Goal: Navigation & Orientation: Find specific page/section

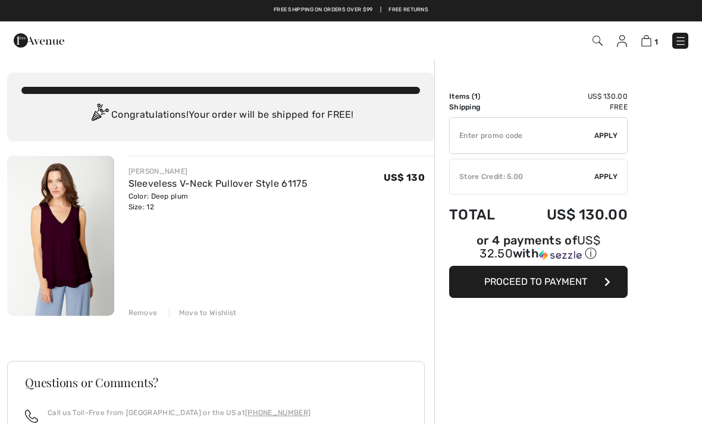
click at [625, 42] on img at bounding box center [622, 41] width 10 height 12
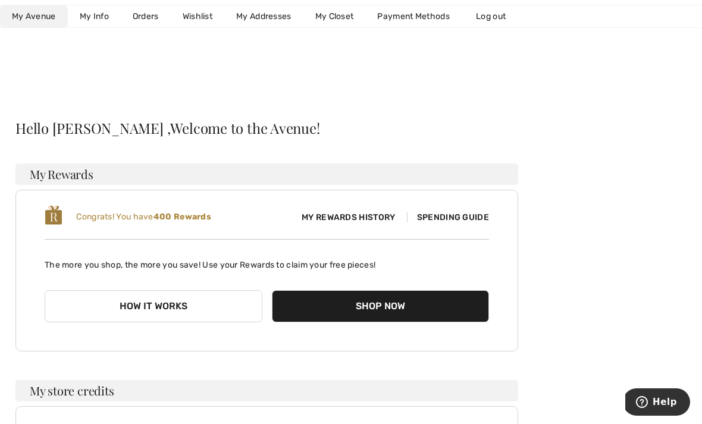
scroll to position [12, 0]
click at [189, 13] on link "Wishlist" at bounding box center [198, 16] width 54 height 22
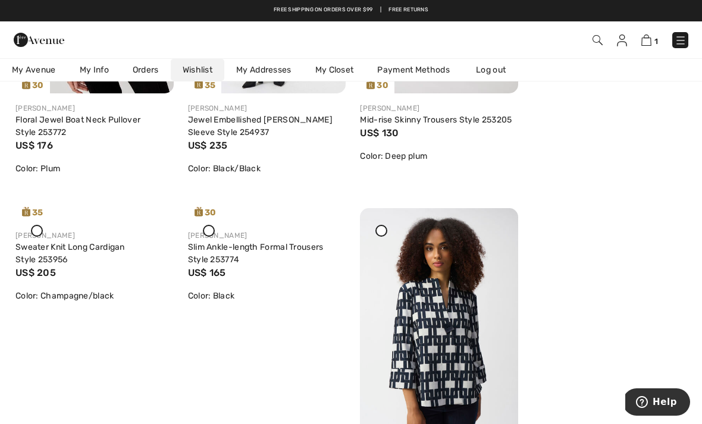
scroll to position [378, 0]
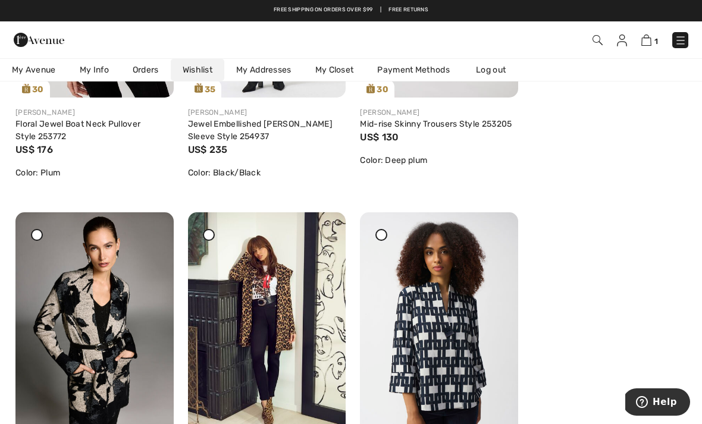
click at [391, 231] on img at bounding box center [439, 330] width 158 height 237
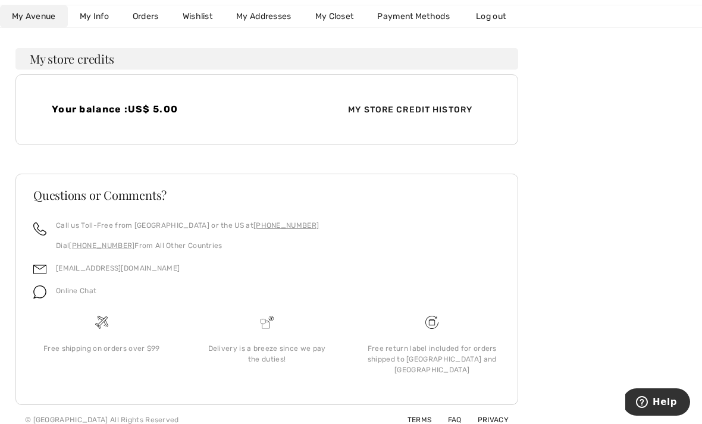
click at [196, 12] on link "Wishlist" at bounding box center [198, 16] width 54 height 22
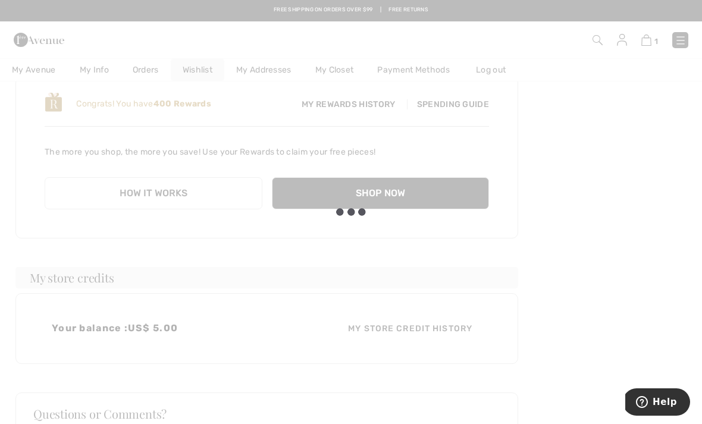
click at [202, 21] on div at bounding box center [351, 212] width 702 height 424
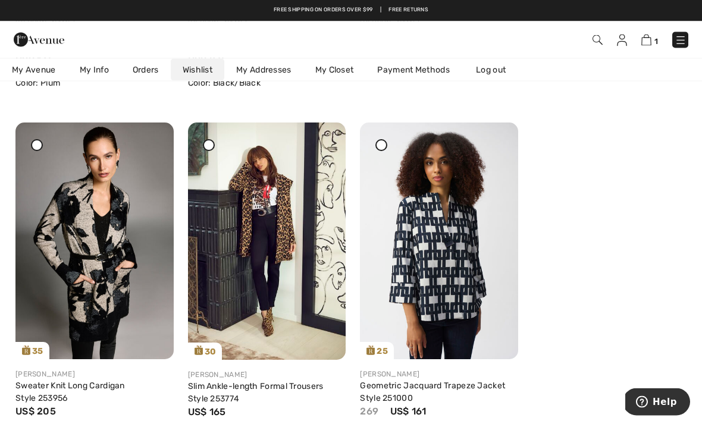
scroll to position [457, 0]
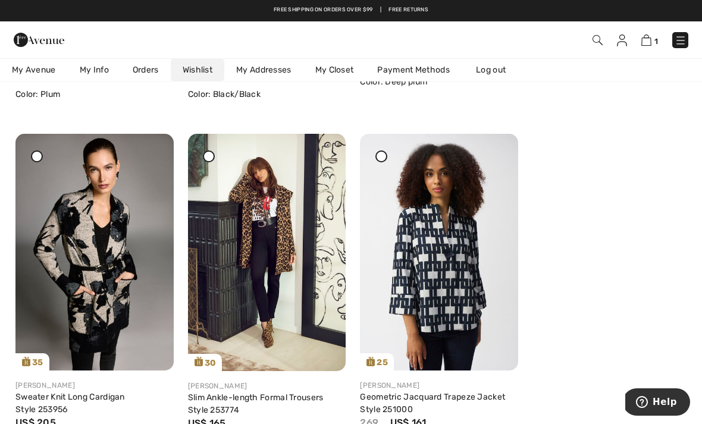
click at [381, 161] on div at bounding box center [381, 157] width 12 height 12
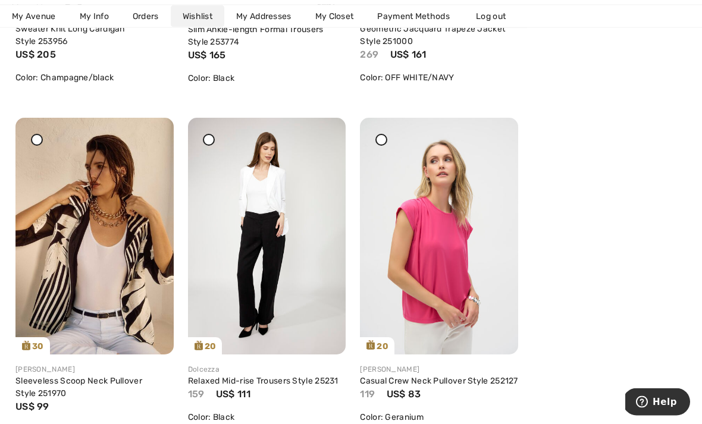
scroll to position [885, 0]
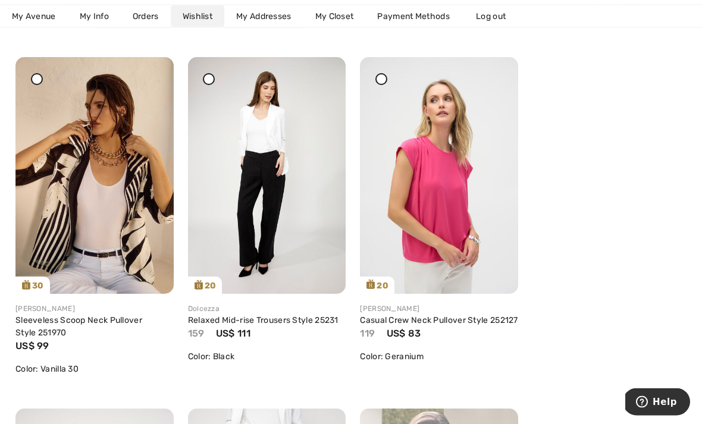
click at [385, 80] on div at bounding box center [381, 80] width 12 height 12
click at [207, 82] on icon at bounding box center [208, 79] width 5 height 5
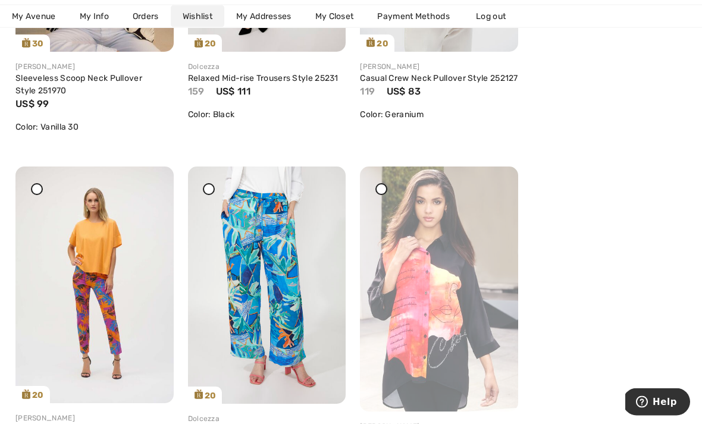
scroll to position [1128, 0]
click at [207, 190] on icon at bounding box center [208, 189] width 5 height 5
click at [29, 187] on img at bounding box center [94, 285] width 158 height 237
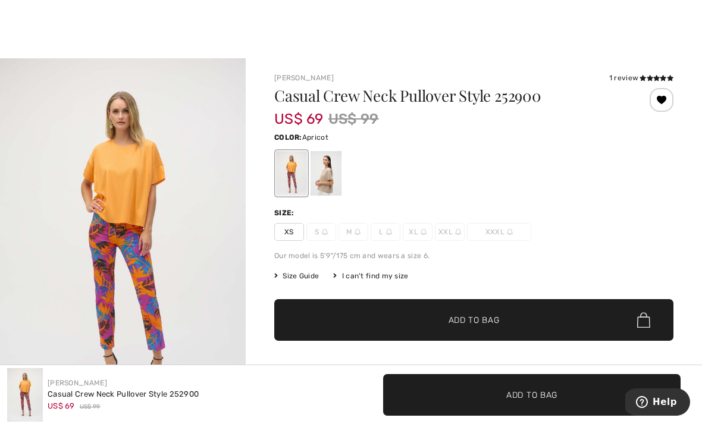
click at [486, 196] on div at bounding box center [473, 173] width 399 height 49
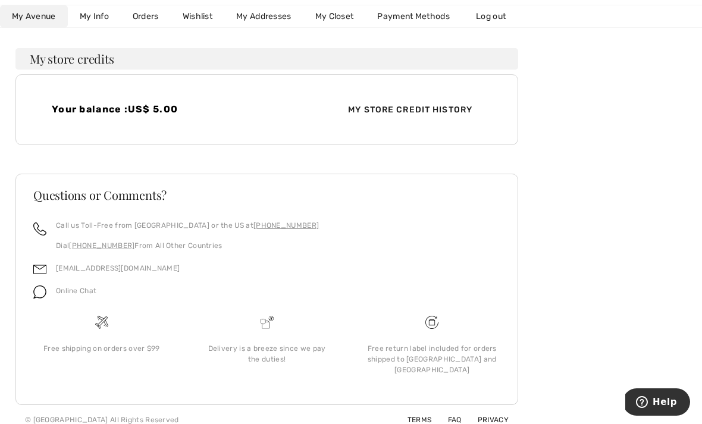
click at [201, 21] on link "Wishlist" at bounding box center [198, 16] width 54 height 22
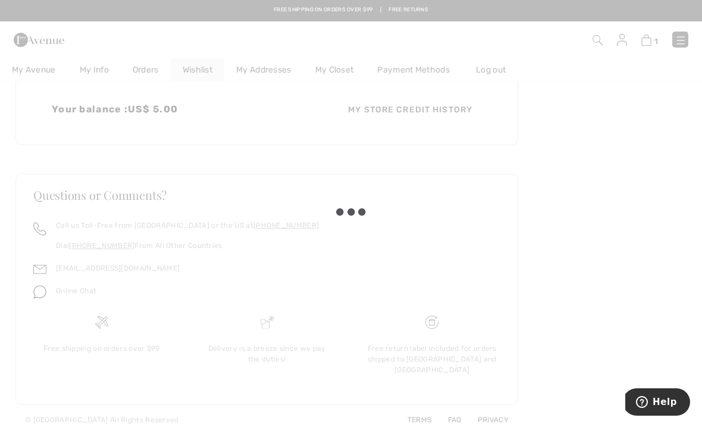
scroll to position [132, 0]
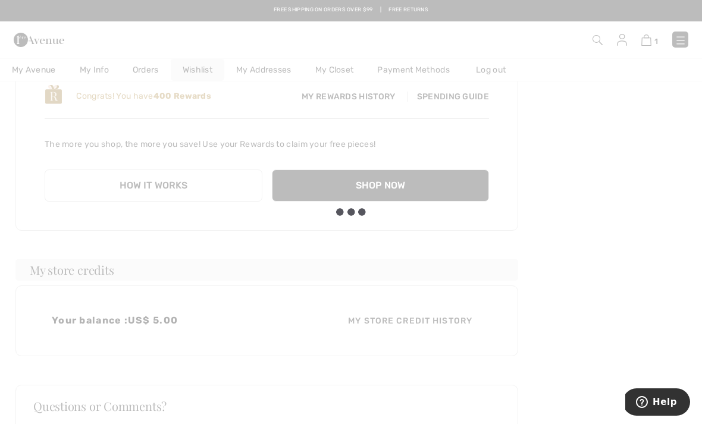
click at [197, 15] on div at bounding box center [351, 212] width 702 height 424
click at [91, 145] on div at bounding box center [351, 212] width 702 height 424
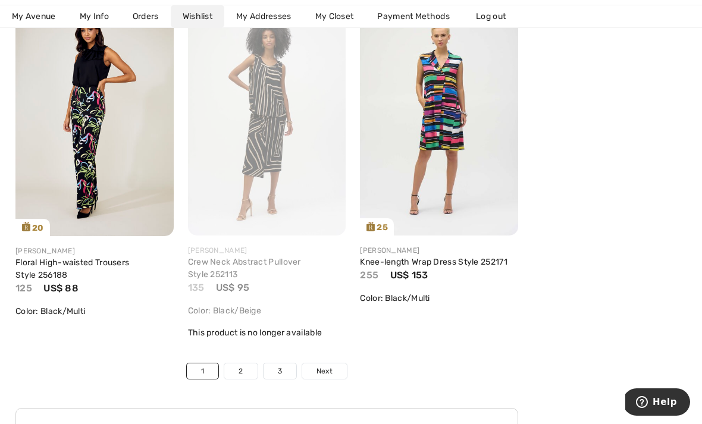
scroll to position [4278, 0]
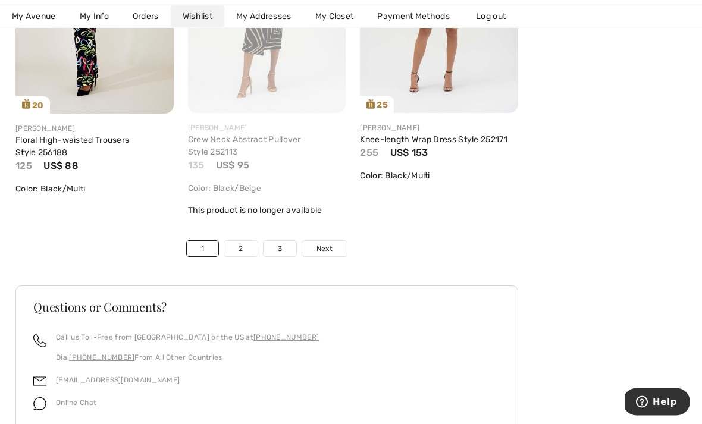
click at [290, 246] on link "3" at bounding box center [280, 249] width 33 height 15
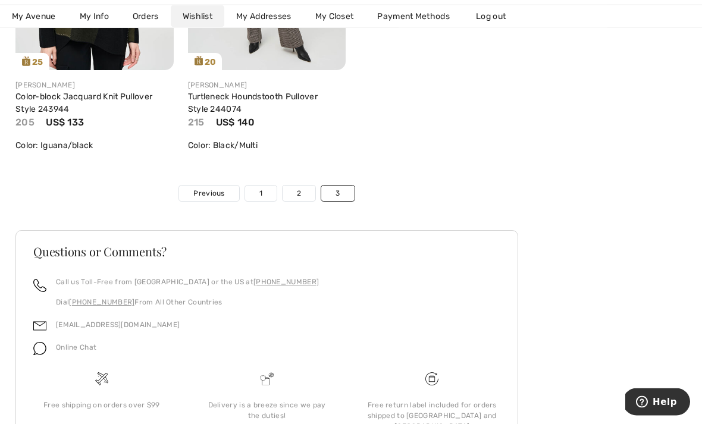
click at [304, 195] on link "2" at bounding box center [299, 193] width 33 height 15
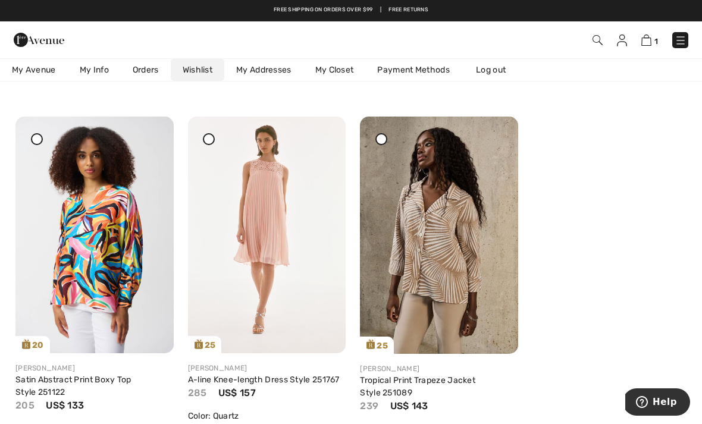
scroll to position [473, 0]
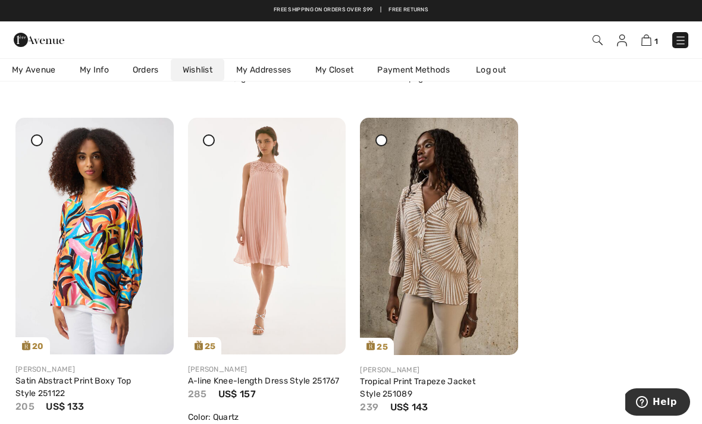
click at [384, 140] on div at bounding box center [381, 140] width 12 height 12
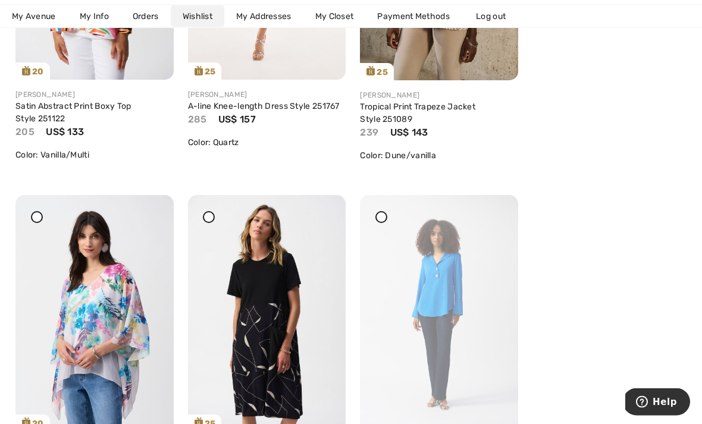
scroll to position [747, 0]
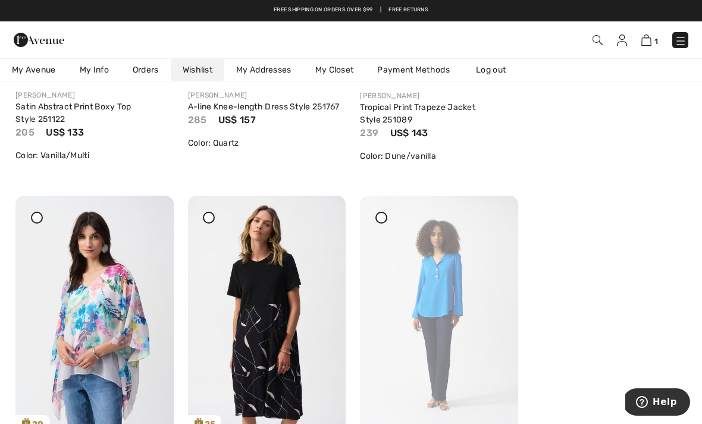
click at [374, 209] on img at bounding box center [439, 314] width 158 height 237
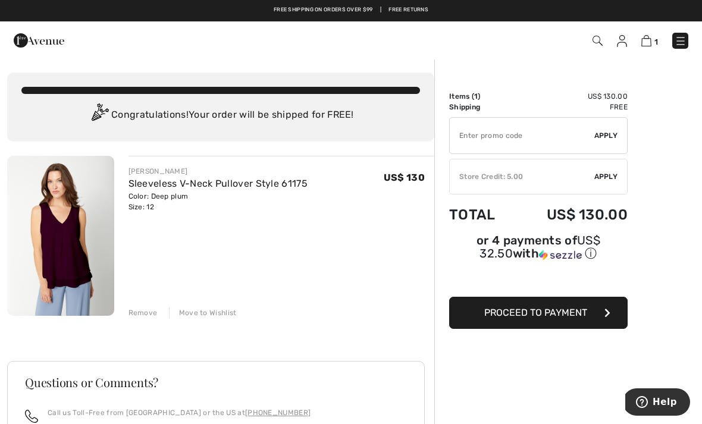
click at [684, 44] on img at bounding box center [681, 41] width 12 height 12
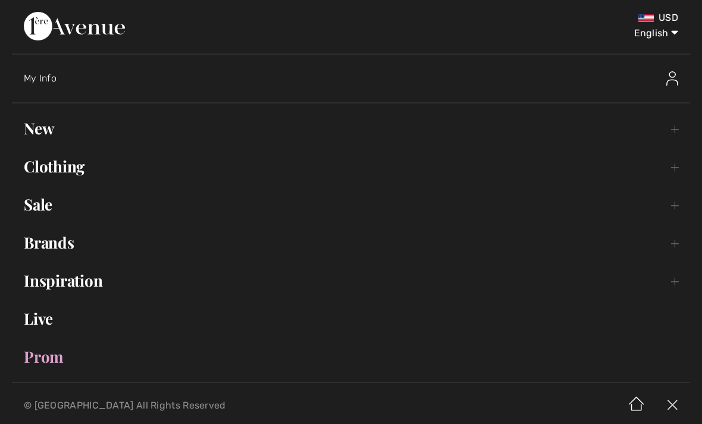
click at [672, 82] on img at bounding box center [672, 78] width 12 height 14
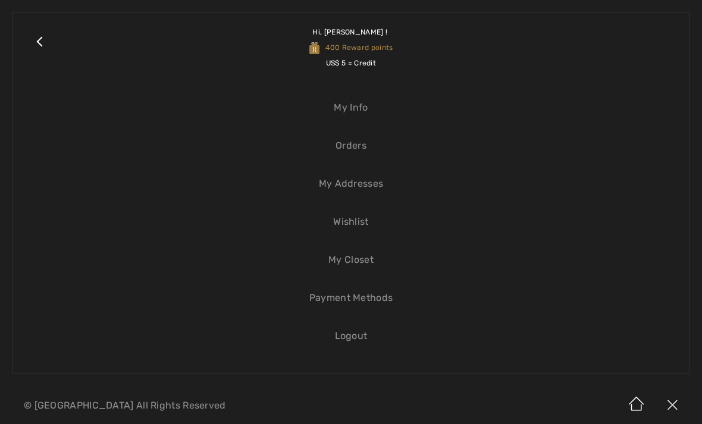
click at [376, 225] on link "Wishlist" at bounding box center [350, 222] width 653 height 26
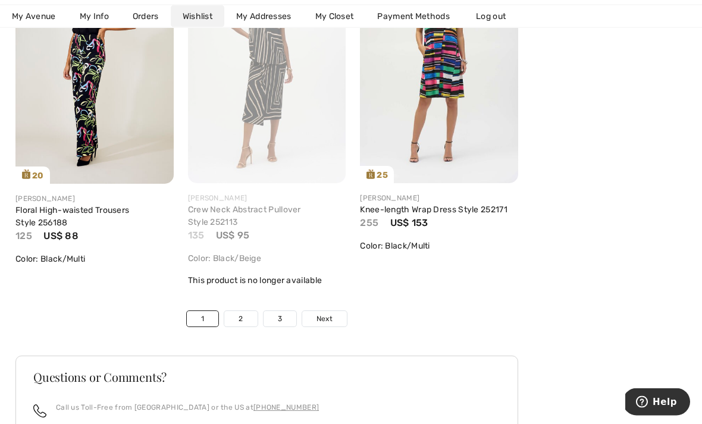
scroll to position [4208, 0]
click at [287, 315] on link "3" at bounding box center [280, 318] width 33 height 15
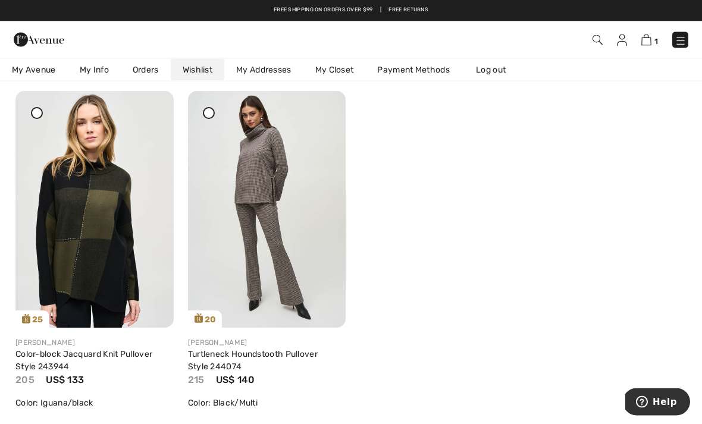
scroll to position [840, 0]
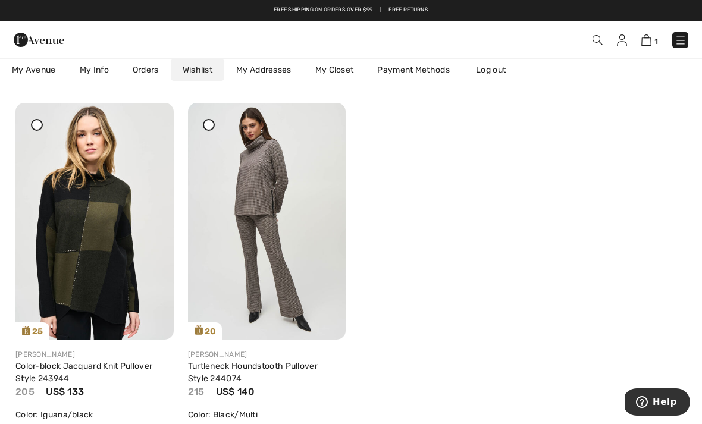
click at [148, 113] on img at bounding box center [94, 221] width 158 height 237
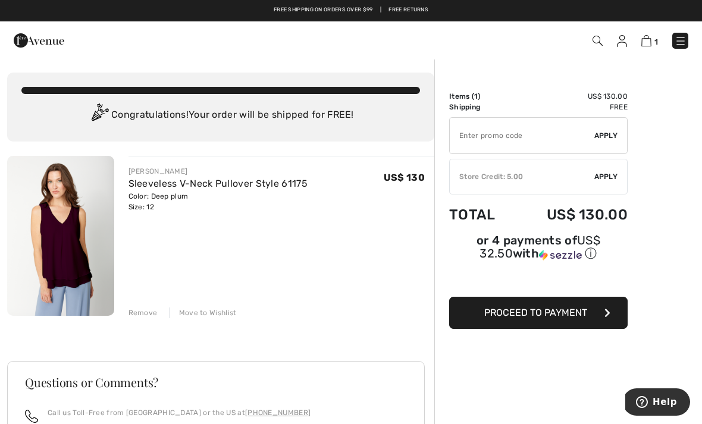
click at [683, 42] on img at bounding box center [681, 41] width 12 height 12
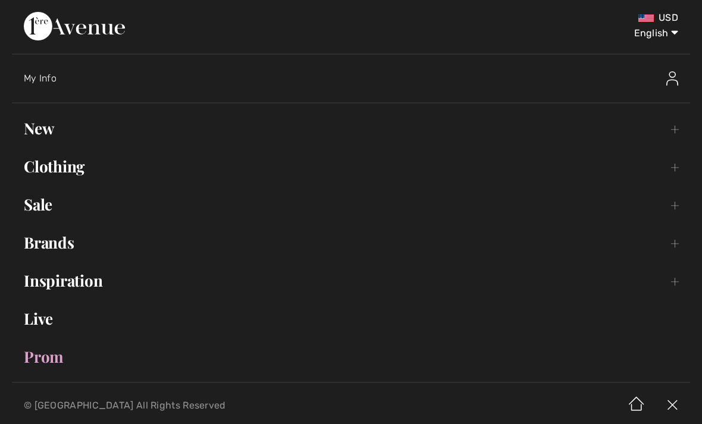
click at [43, 65] on div "My Info" at bounding box center [357, 78] width 666 height 38
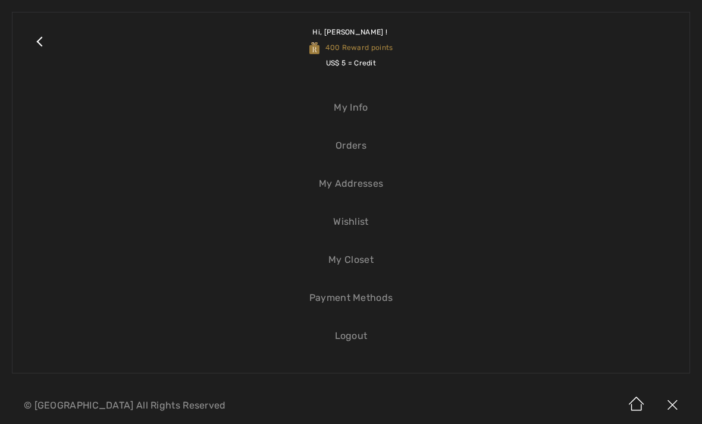
click at [365, 226] on link "Wishlist" at bounding box center [350, 222] width 653 height 26
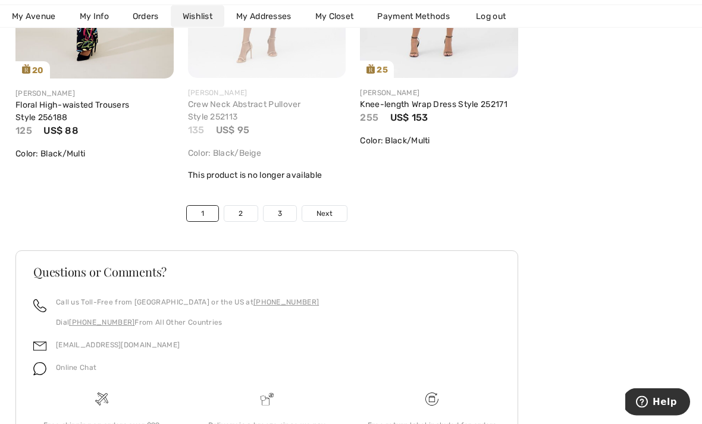
scroll to position [4339, 0]
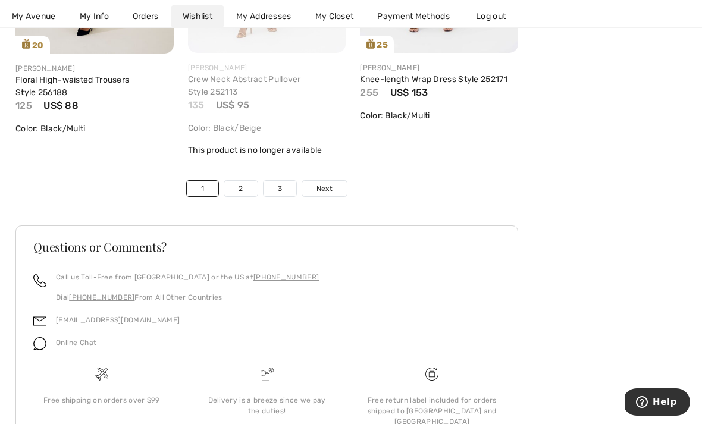
click at [246, 184] on link "2" at bounding box center [240, 188] width 33 height 15
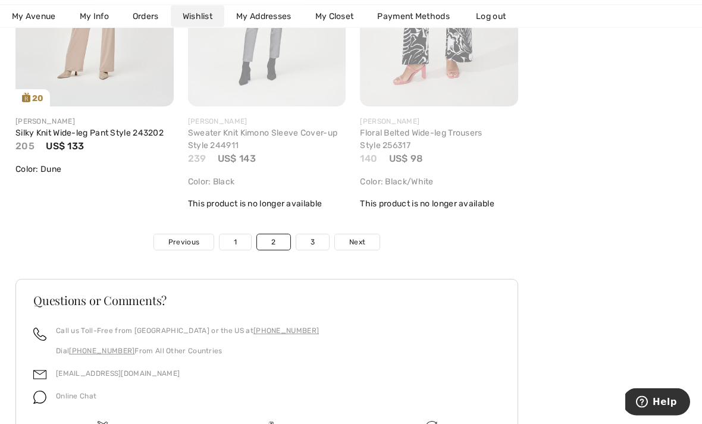
scroll to position [4332, 0]
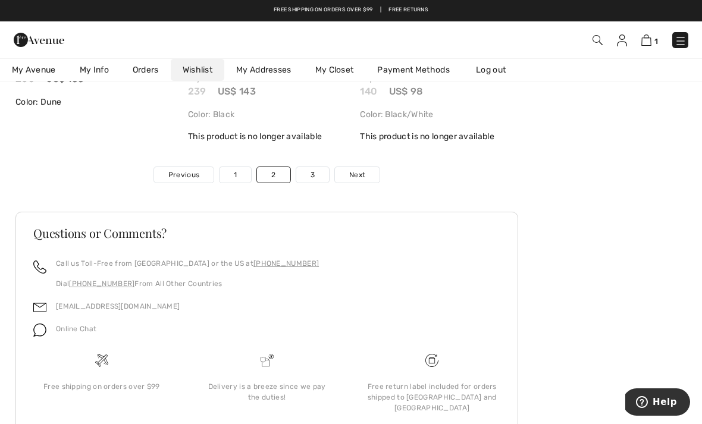
click at [319, 169] on link "3" at bounding box center [312, 174] width 33 height 15
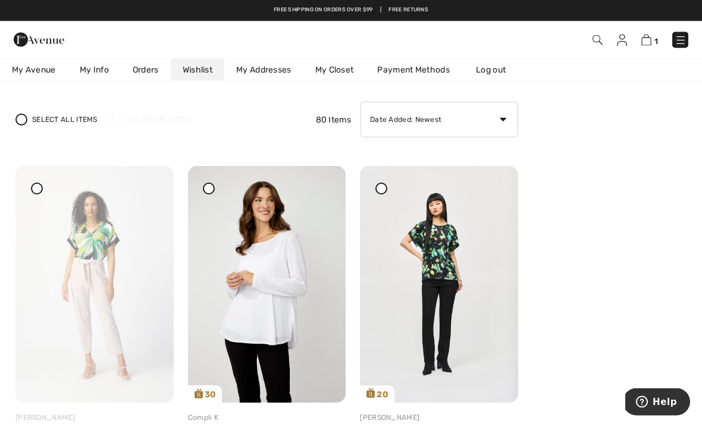
scroll to position [0, 0]
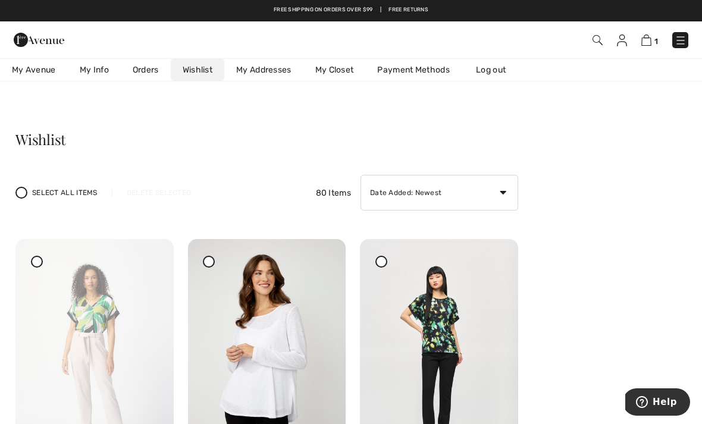
click at [596, 42] on img at bounding box center [598, 40] width 10 height 10
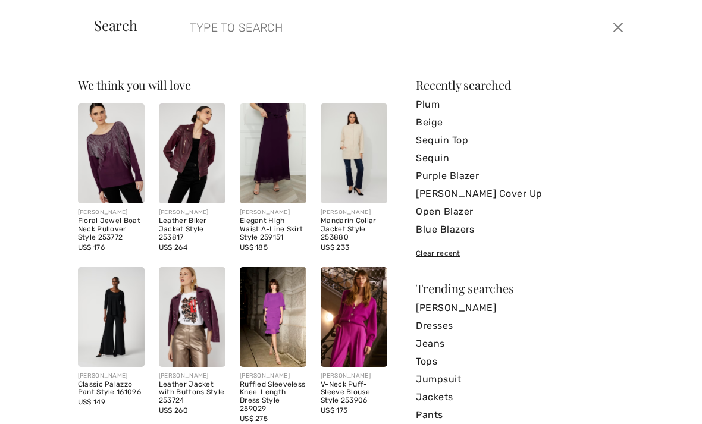
click at [530, 25] on form "Clear" at bounding box center [381, 28] width 458 height 36
click at [530, 26] on form "Clear" at bounding box center [381, 28] width 458 height 36
click at [185, 26] on input "search" at bounding box center [342, 28] width 322 height 36
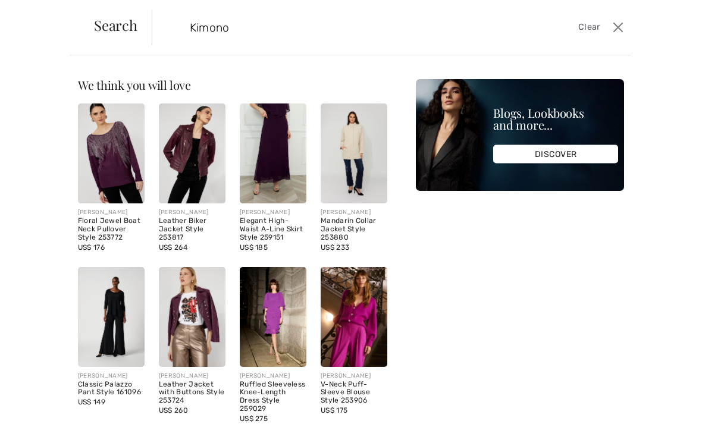
type input "Kimono"
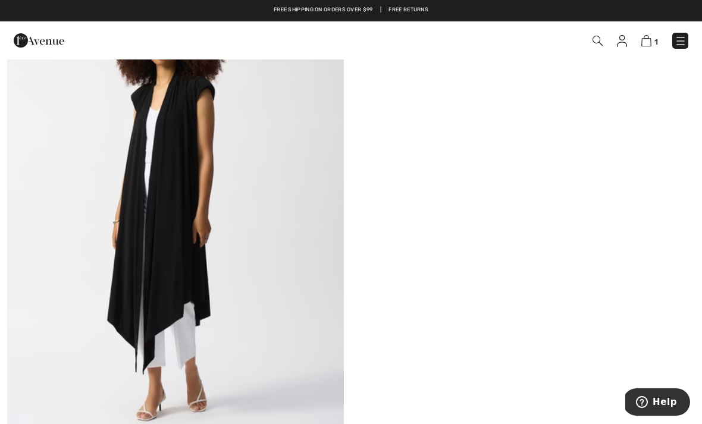
scroll to position [6969, 0]
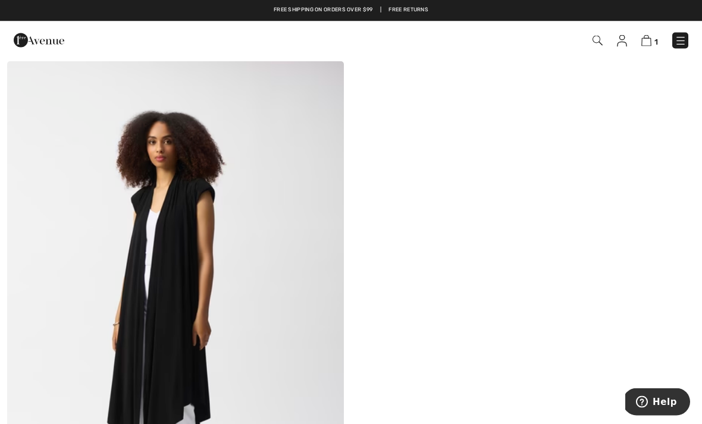
click at [647, 36] on img at bounding box center [646, 40] width 10 height 11
click at [650, 45] on img at bounding box center [646, 40] width 10 height 11
